Goal: Task Accomplishment & Management: Manage account settings

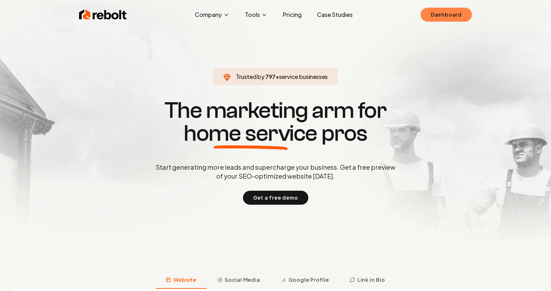
click at [447, 18] on link "Dashboard" at bounding box center [446, 15] width 51 height 14
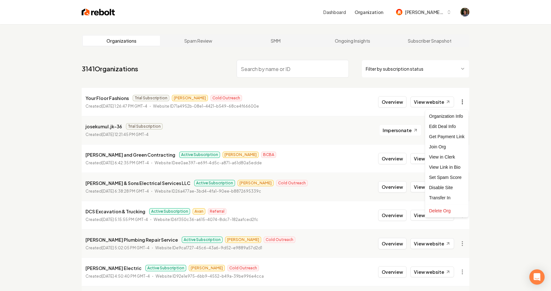
click at [464, 100] on html "Dashboard Organization [PERSON_NAME]-62 Organizations Spam Review SMM Ongoing I…" at bounding box center [275, 145] width 551 height 291
click at [456, 127] on div "Edit Deal Info" at bounding box center [447, 126] width 40 height 10
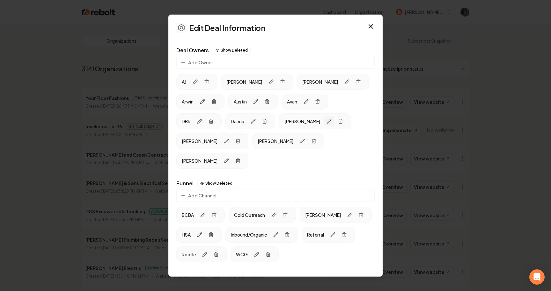
click at [324, 122] on button "button" at bounding box center [329, 121] width 10 height 10
click at [359, 120] on icon "button" at bounding box center [361, 121] width 5 height 5
click at [327, 121] on icon "button" at bounding box center [329, 121] width 4 height 4
click at [359, 120] on icon "button" at bounding box center [361, 121] width 5 height 5
click at [370, 24] on icon "button" at bounding box center [371, 27] width 8 height 8
